Goal: Contribute content

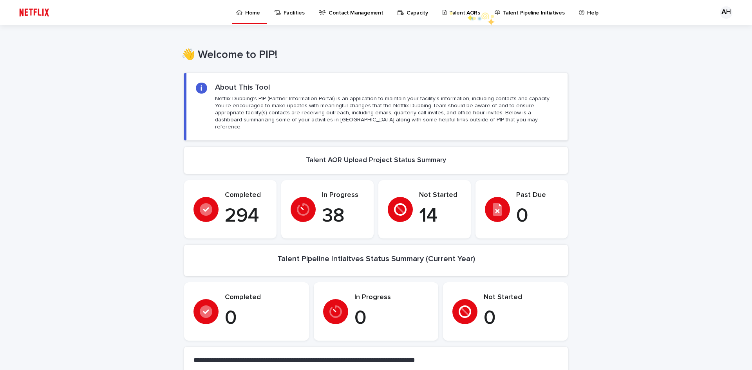
click at [449, 12] on p "Talent AORs" at bounding box center [464, 8] width 31 height 16
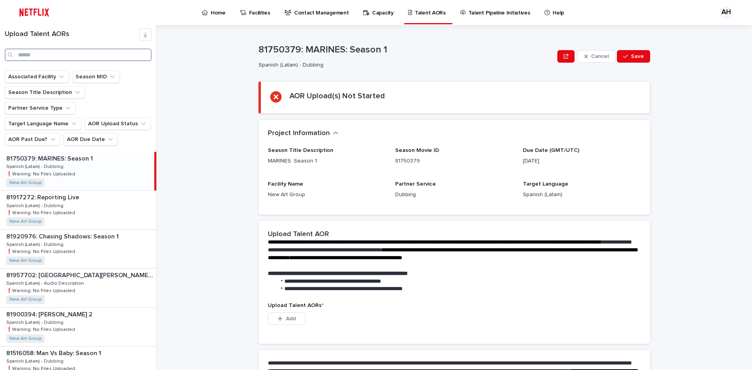
click at [58, 53] on input "Search" at bounding box center [78, 55] width 147 height 13
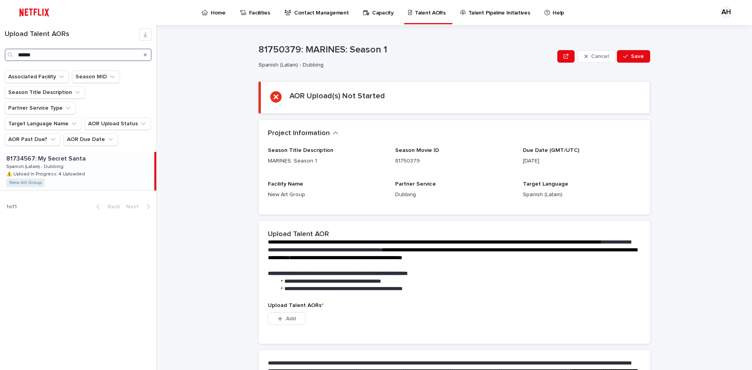
type input "******"
click at [57, 162] on p "Spanish (Latam) - Dubbing" at bounding box center [35, 165] width 59 height 7
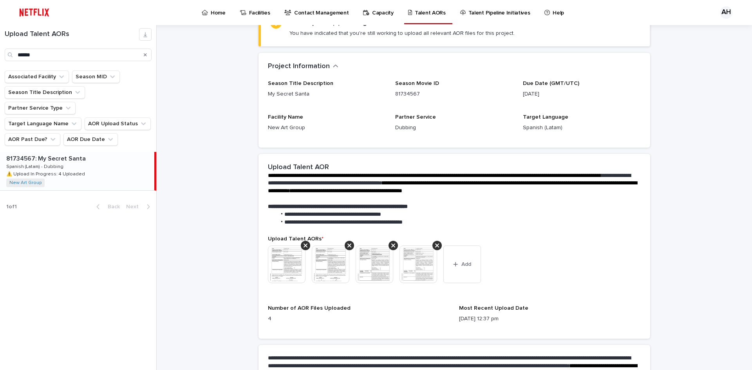
scroll to position [91, 0]
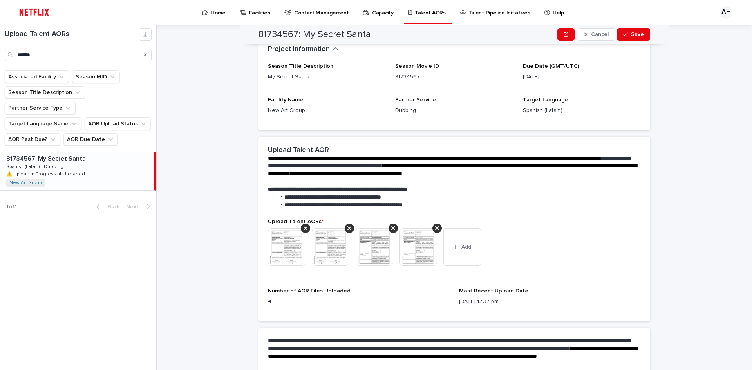
click at [281, 244] on img at bounding box center [287, 247] width 38 height 38
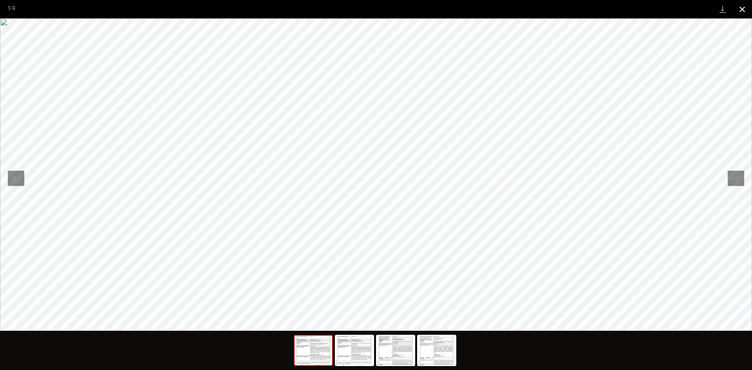
click at [743, 10] on button "Close gallery" at bounding box center [742, 9] width 20 height 18
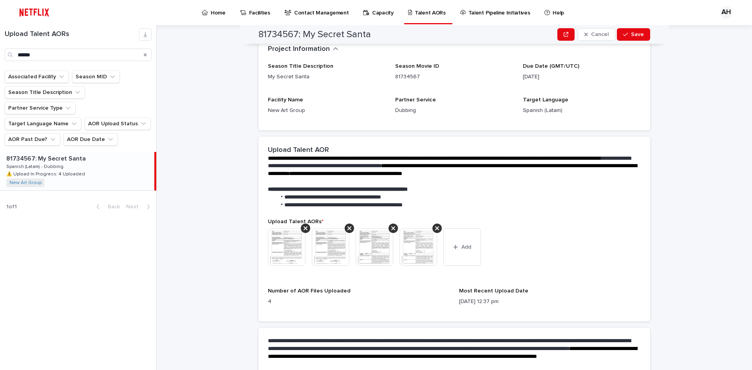
click at [339, 252] on img at bounding box center [331, 247] width 38 height 38
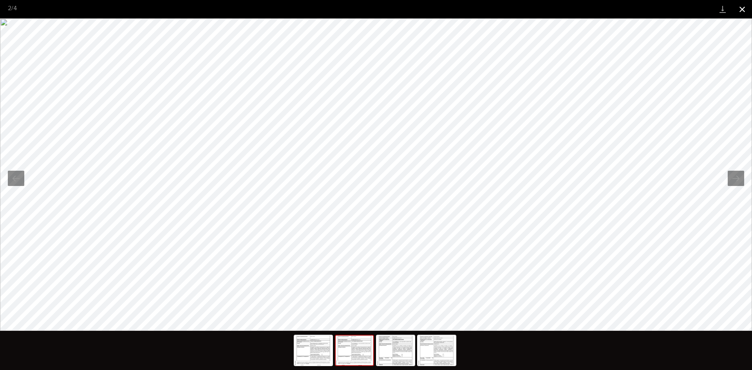
click at [745, 10] on button "Close gallery" at bounding box center [742, 9] width 20 height 18
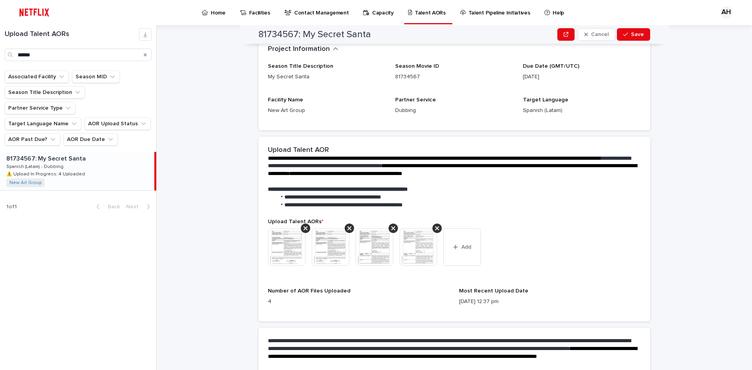
click at [379, 253] on img at bounding box center [374, 247] width 38 height 38
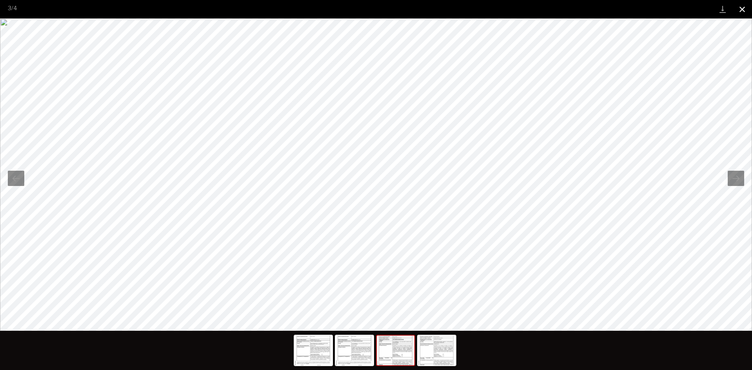
click at [742, 9] on button "Close gallery" at bounding box center [742, 9] width 20 height 18
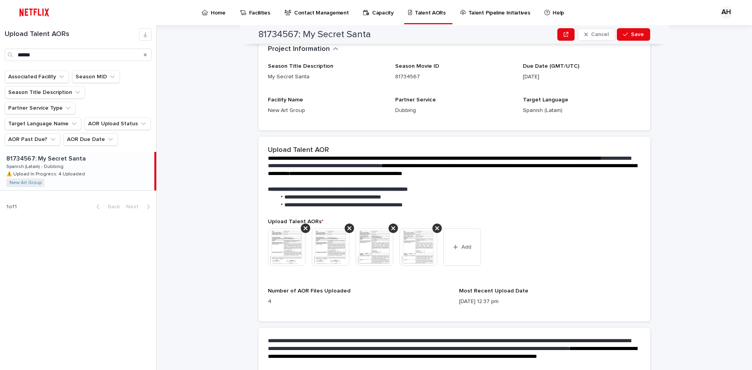
click at [422, 244] on img at bounding box center [418, 247] width 38 height 38
click at [420, 243] on img at bounding box center [418, 247] width 38 height 38
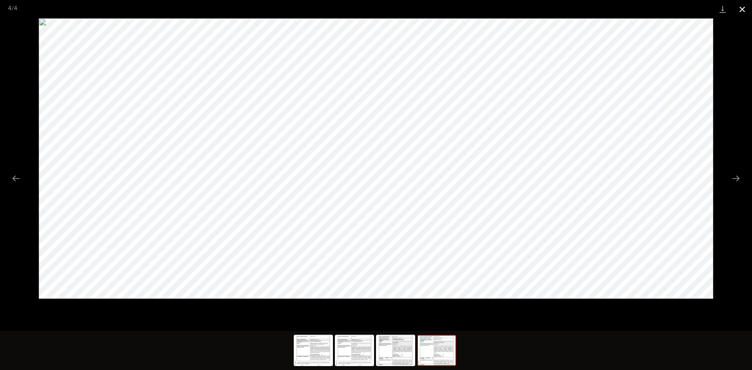
click at [745, 7] on button "Close gallery" at bounding box center [742, 9] width 20 height 18
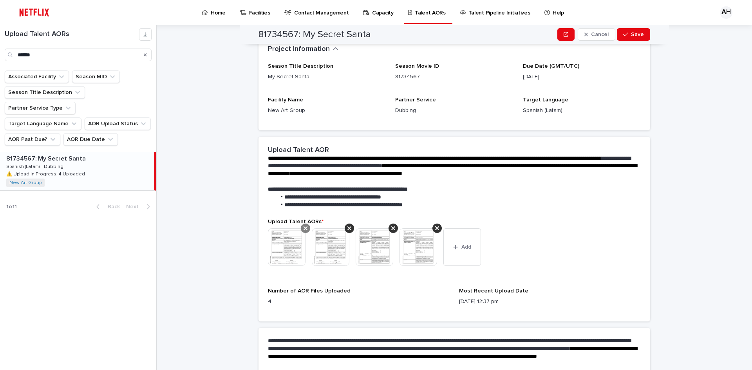
click at [303, 229] on icon at bounding box center [305, 228] width 4 height 4
click at [302, 231] on div at bounding box center [305, 228] width 9 height 9
click at [303, 227] on icon at bounding box center [305, 228] width 4 height 6
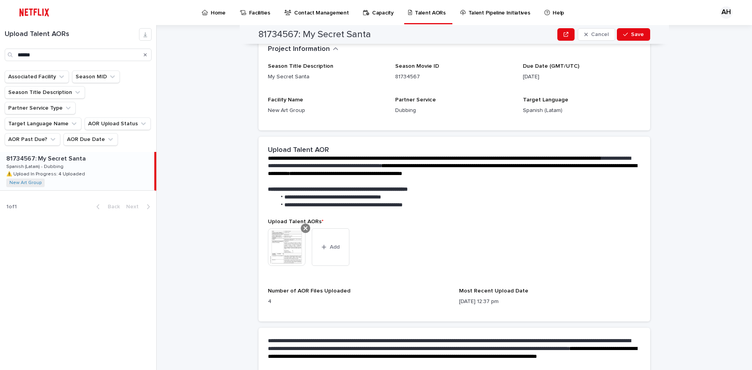
click at [305, 228] on div at bounding box center [305, 228] width 9 height 9
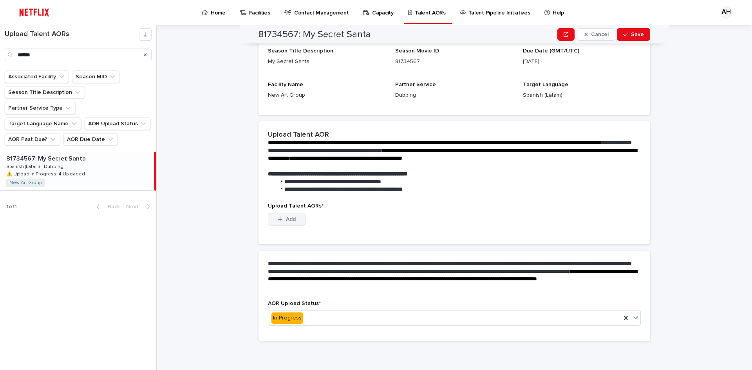
scroll to position [38, 0]
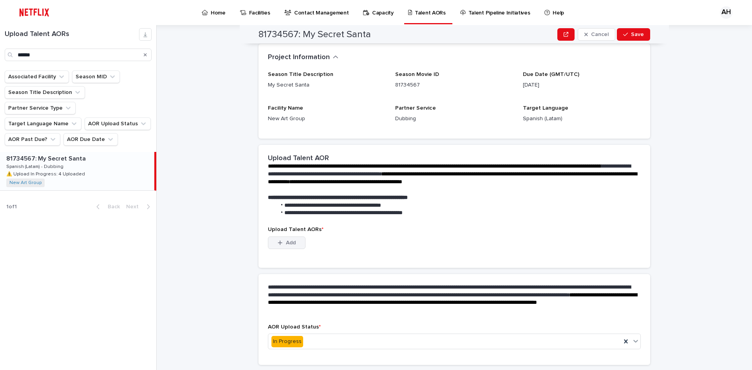
click at [289, 248] on button "Add" at bounding box center [287, 242] width 38 height 13
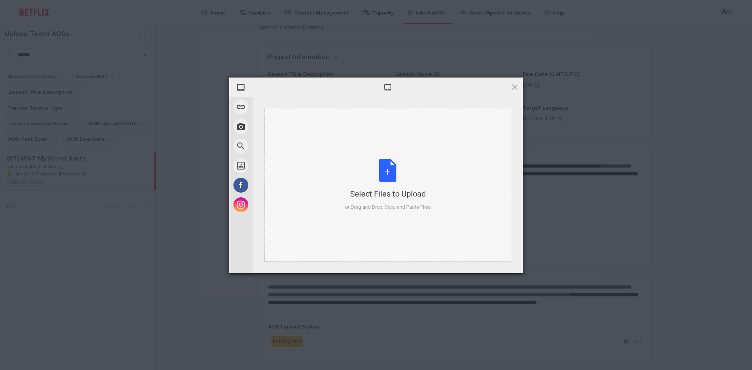
click at [401, 176] on div "Select Files to Upload or Drag and Drop, Copy and Paste Files" at bounding box center [388, 185] width 86 height 52
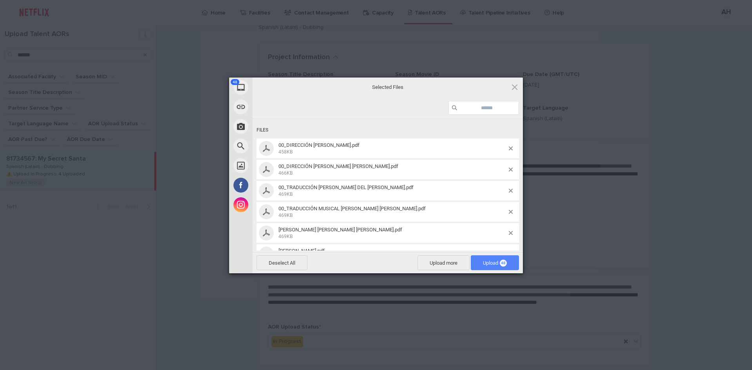
click at [497, 268] on span "Upload 48" at bounding box center [495, 262] width 48 height 15
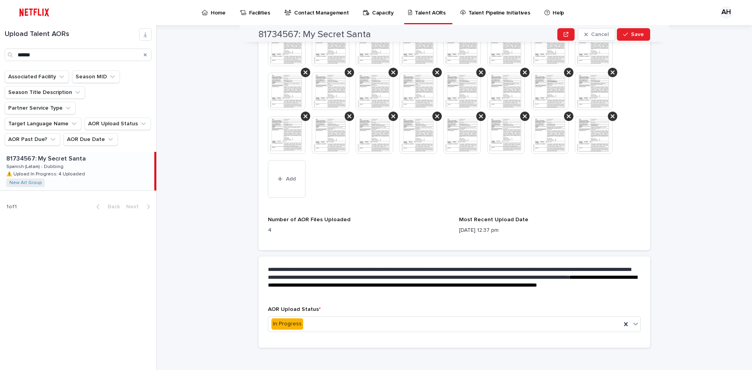
scroll to position [428, 0]
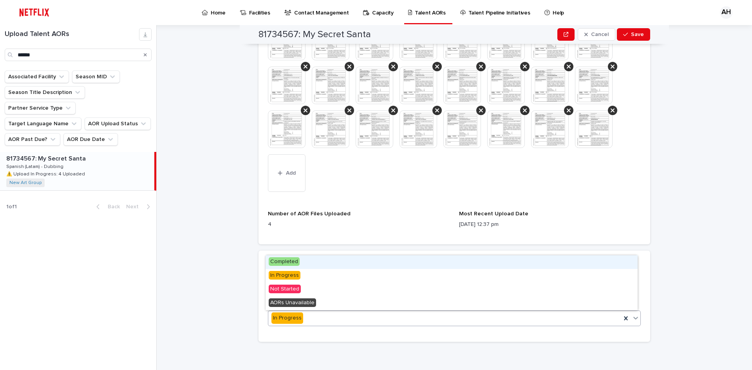
click at [282, 261] on span "Completed" at bounding box center [284, 261] width 31 height 9
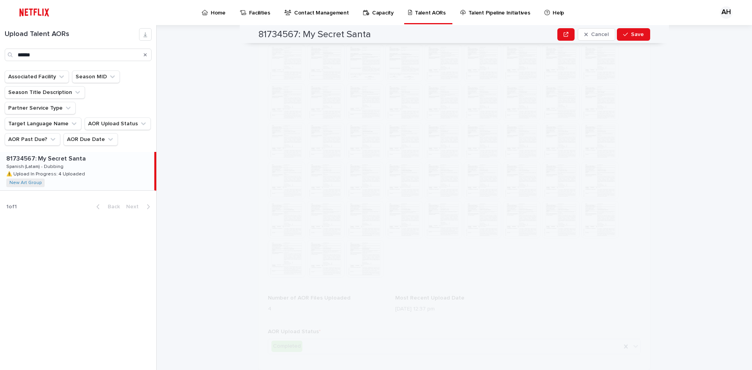
scroll to position [0, 0]
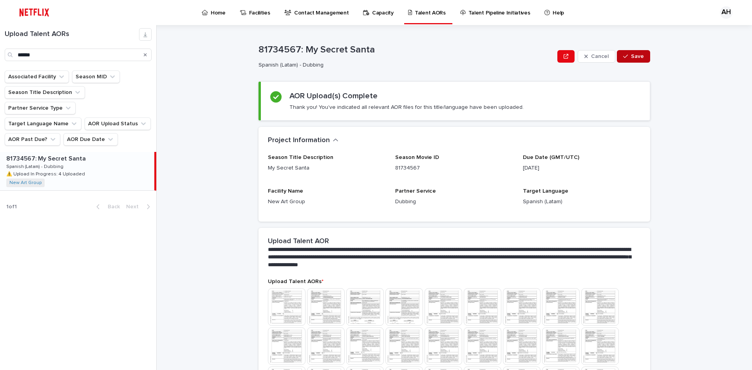
click at [624, 60] on button "Save" at bounding box center [633, 56] width 33 height 13
